Goal: Navigation & Orientation: Find specific page/section

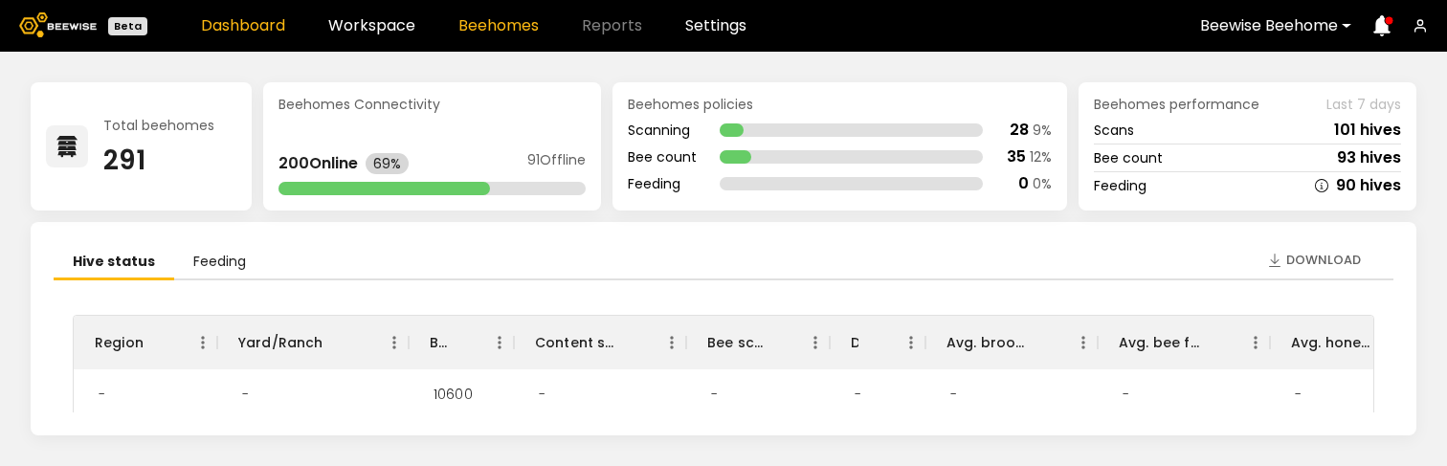
click at [502, 31] on link "Beehomes" at bounding box center [498, 25] width 80 height 15
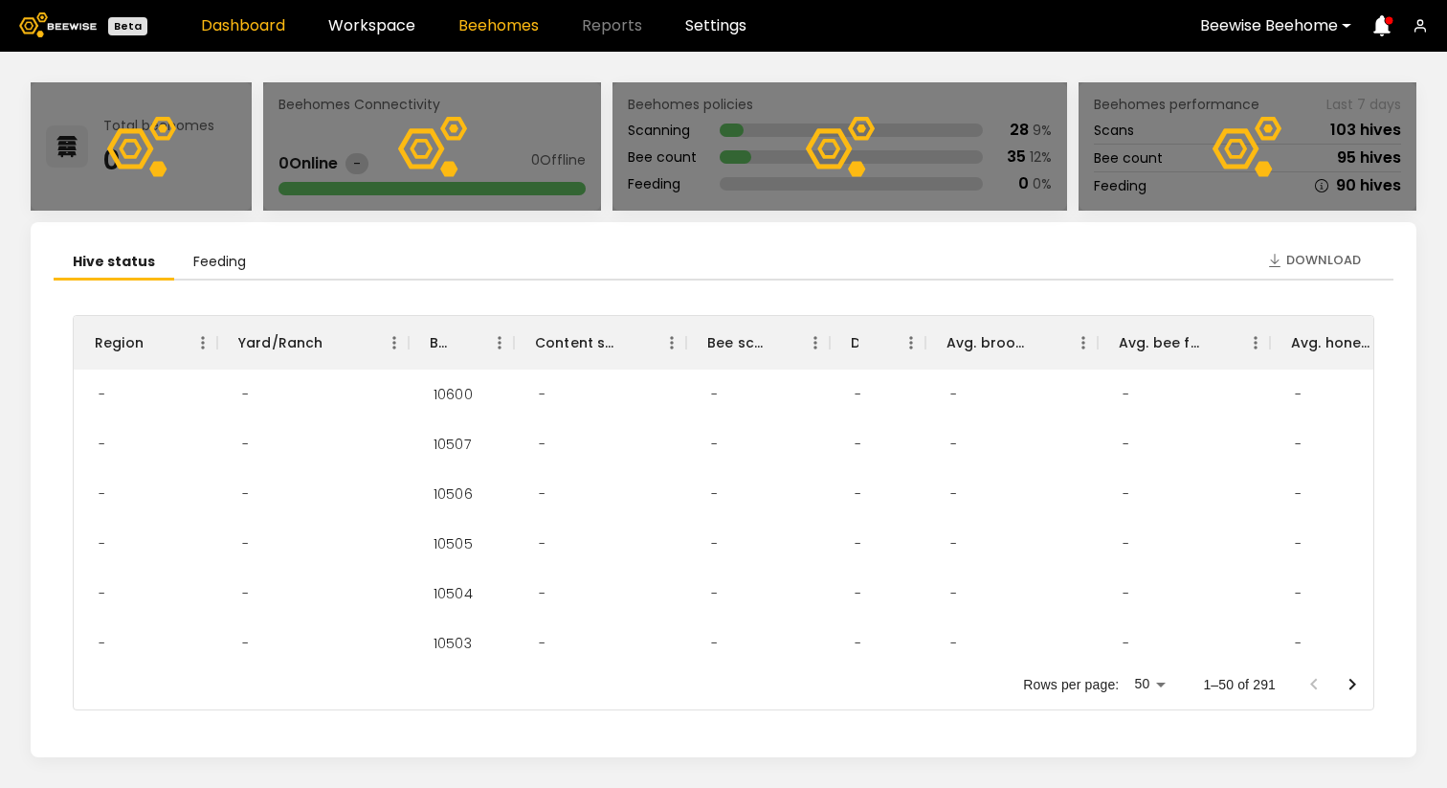
click at [486, 24] on link "Beehomes" at bounding box center [498, 25] width 80 height 15
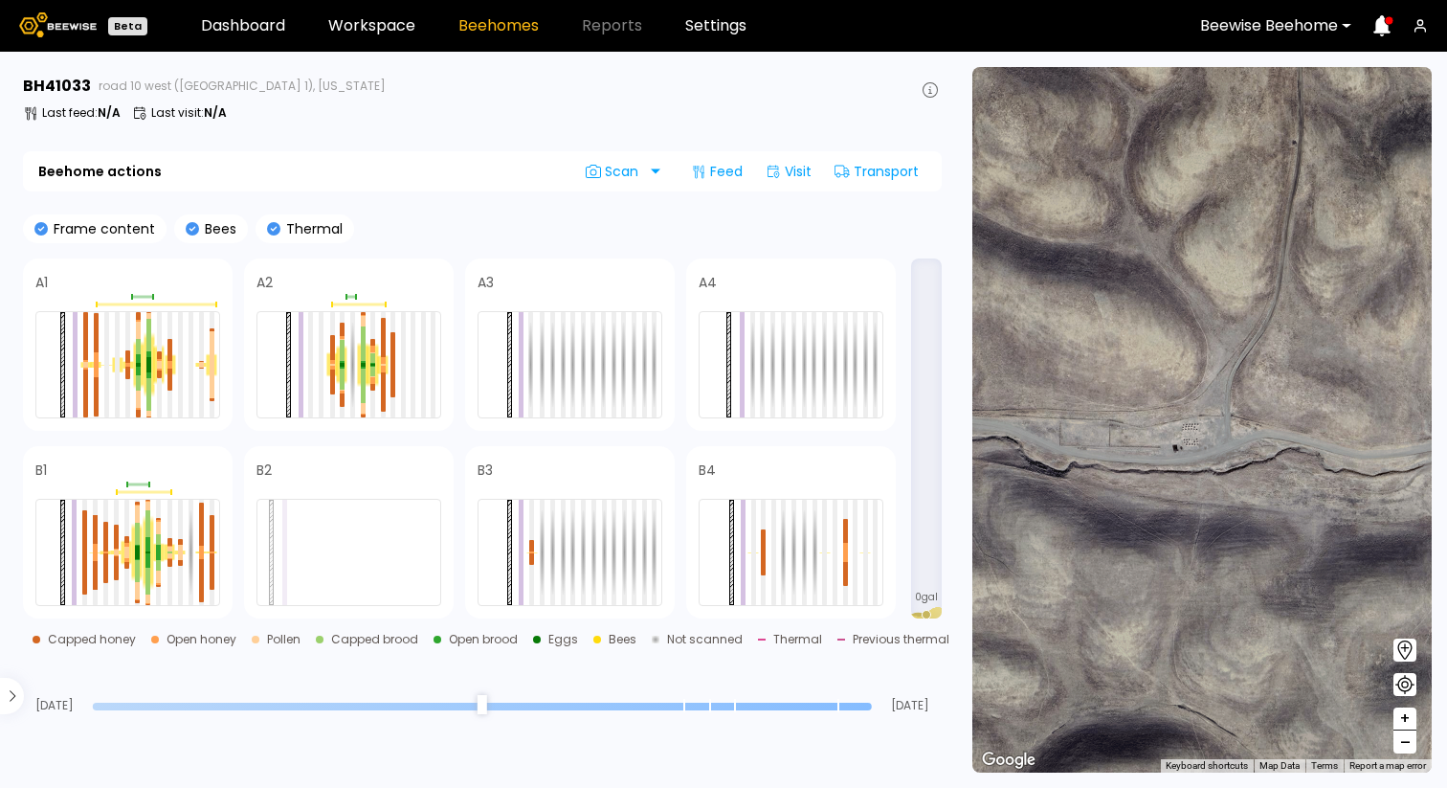
click at [457, 212] on div "A1 A2 A3 A4 B1 B2 B3 B4" at bounding box center [459, 438] width 873 height 360
